Goal: Task Accomplishment & Management: Use online tool/utility

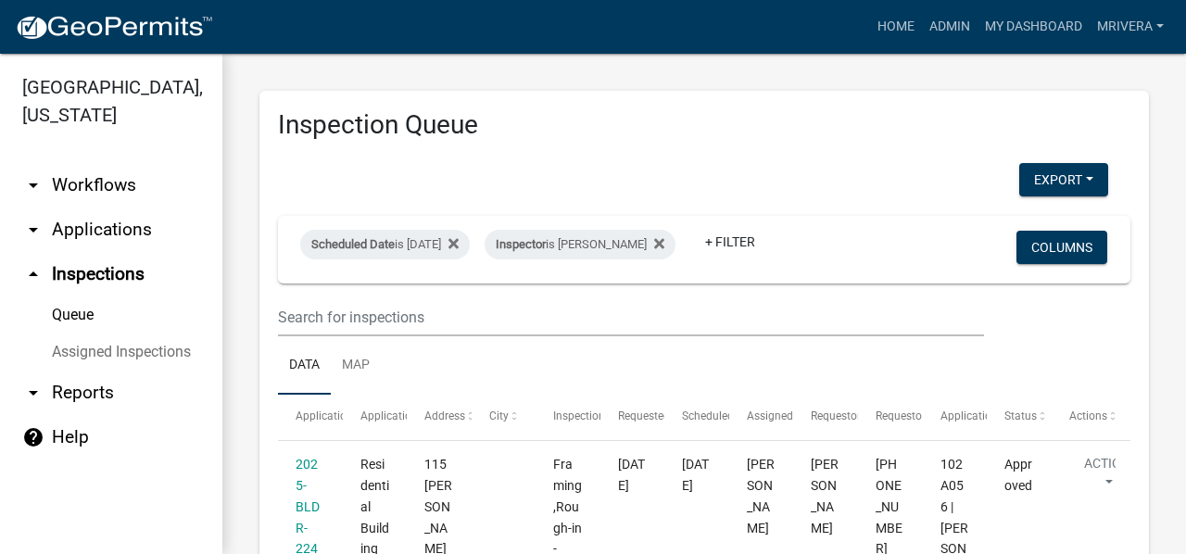
click at [421, 227] on div "Scheduled Date is [DATE] Inspector is [PERSON_NAME] + Filter" at bounding box center [564, 249] width 557 height 48
click at [426, 234] on div "Scheduled Date is [DATE]" at bounding box center [385, 245] width 170 height 30
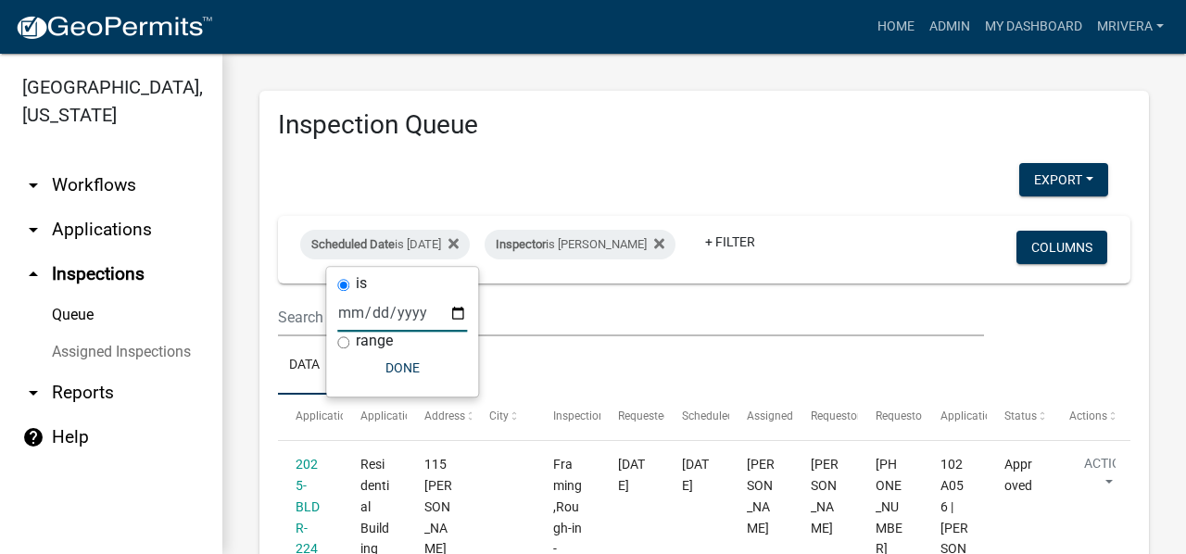
click at [450, 314] on input "[DATE]" at bounding box center [402, 313] width 130 height 38
type input "[DATE]"
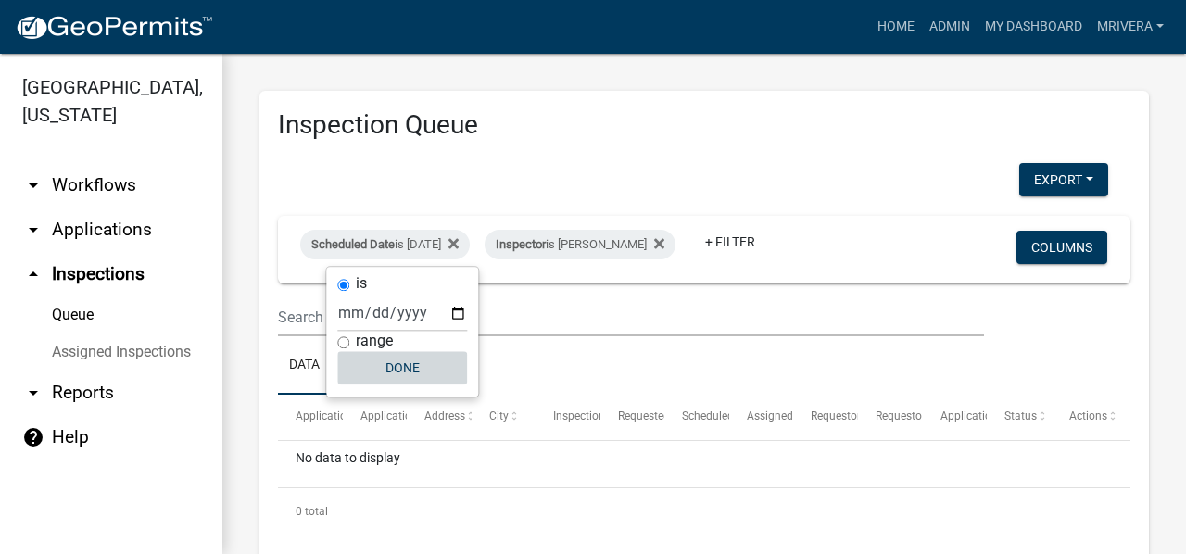
click at [428, 373] on button "Done" at bounding box center [402, 367] width 130 height 33
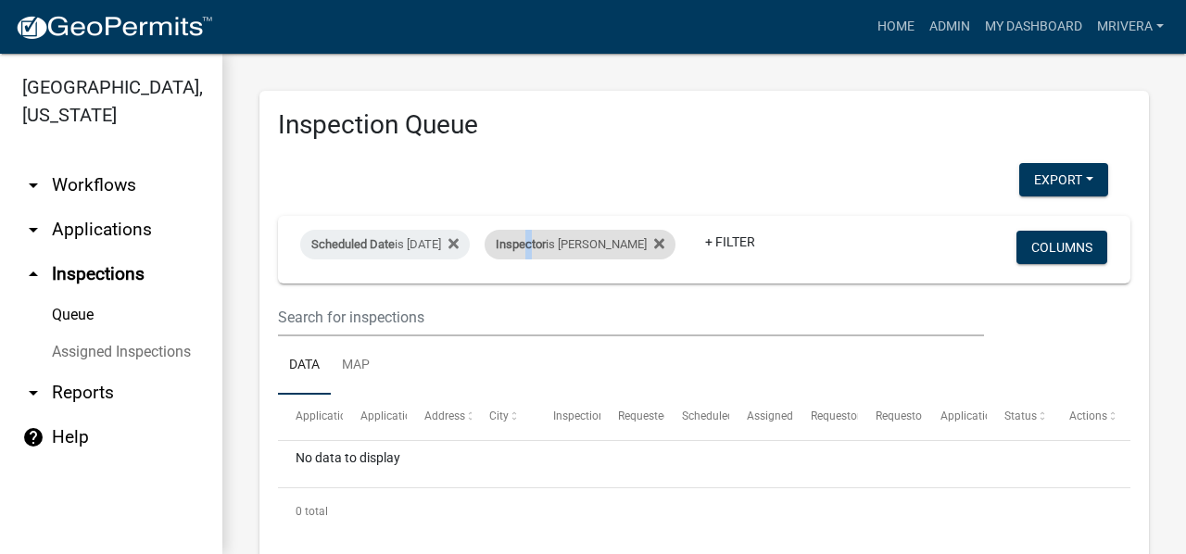
click at [546, 240] on span "Inspector" at bounding box center [521, 244] width 50 height 14
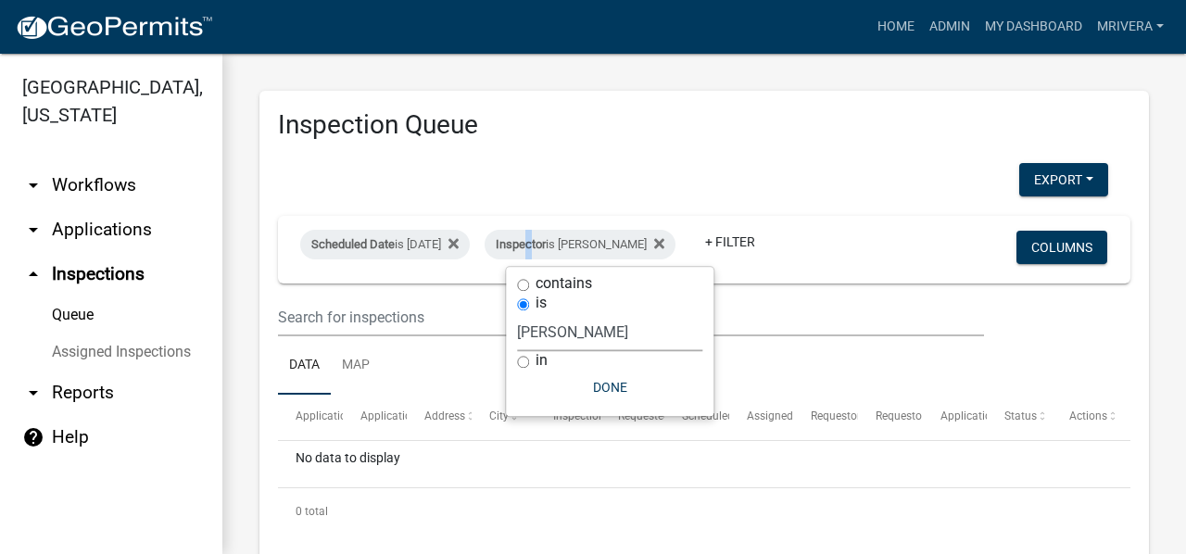
click at [596, 331] on select "Select an option None [PERSON_NAME] [PERSON_NAME] [PERSON_NAME] Quistan [PERSON…" at bounding box center [609, 332] width 185 height 38
select select "a0ea4169-8540-4a2c-b9f4-cf4c1ffdeb95"
click at [524, 313] on select "Select an option None [PERSON_NAME] [PERSON_NAME] [PERSON_NAME] Quistan [PERSON…" at bounding box center [609, 332] width 185 height 38
click at [624, 388] on button "Done" at bounding box center [617, 387] width 185 height 33
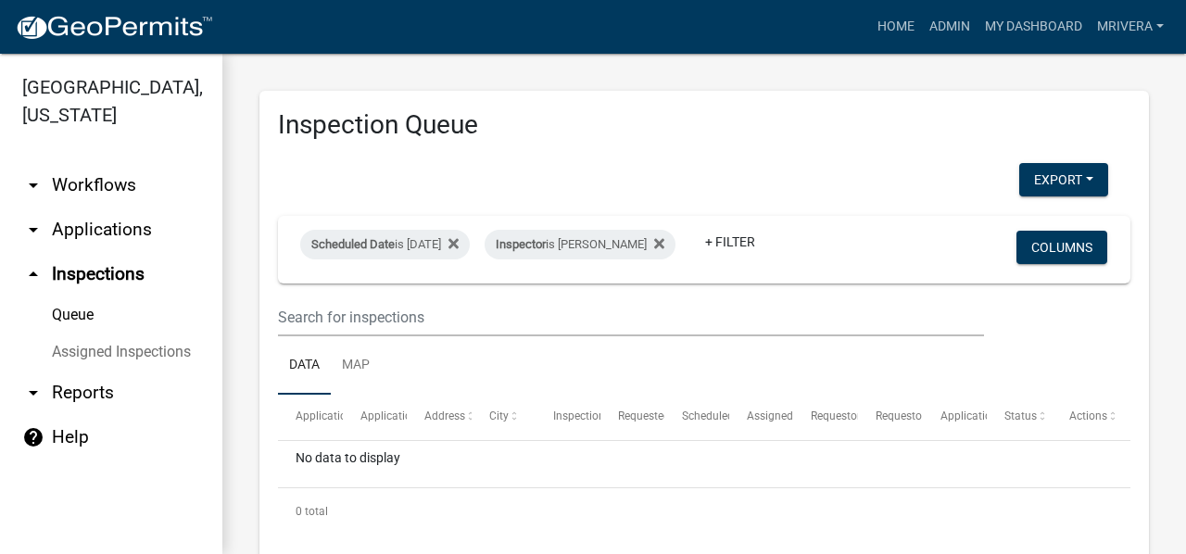
click at [764, 159] on div "Inspection Queue Export Excel Format (.xlsx) CSV Format (.csv) Scheduled Date i…" at bounding box center [704, 332] width 890 height 482
click at [622, 228] on div "Scheduled Date is [DATE] Inspector is [PERSON_NAME] + Filter" at bounding box center [564, 249] width 557 height 48
click at [441, 243] on div "Scheduled Date is [DATE]" at bounding box center [385, 245] width 170 height 30
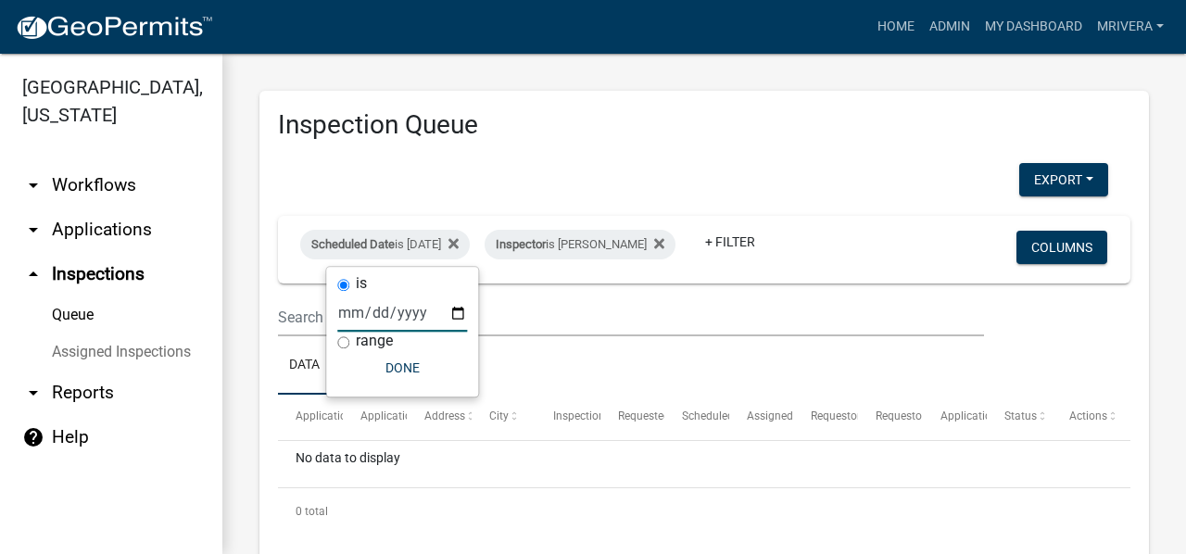
click at [457, 303] on input "[DATE]" at bounding box center [402, 313] width 130 height 38
type input "[DATE]"
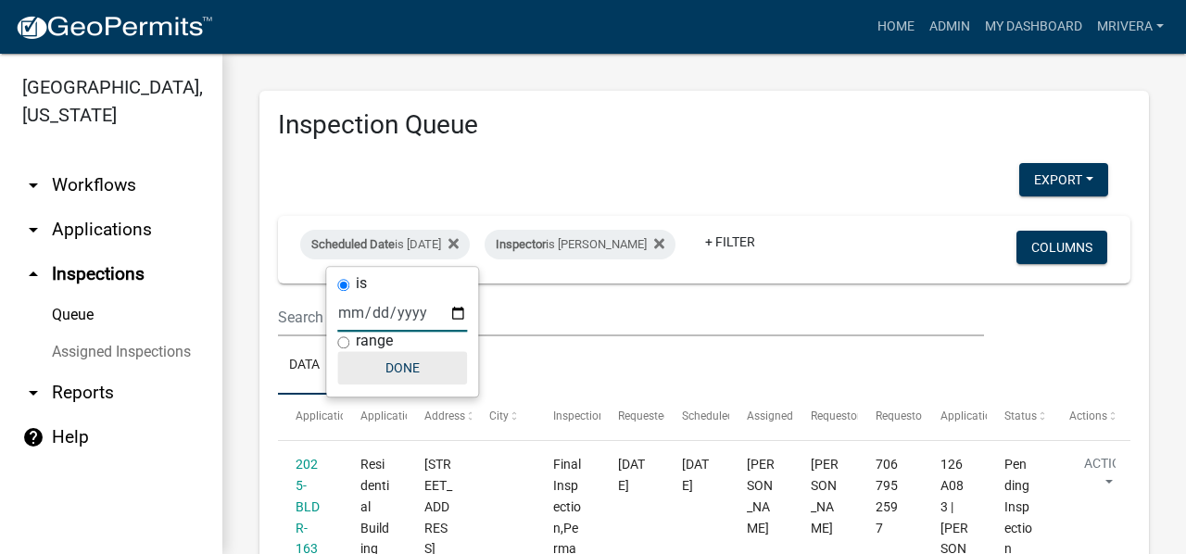
click at [428, 362] on button "Done" at bounding box center [402, 367] width 130 height 33
